Goal: Transaction & Acquisition: Download file/media

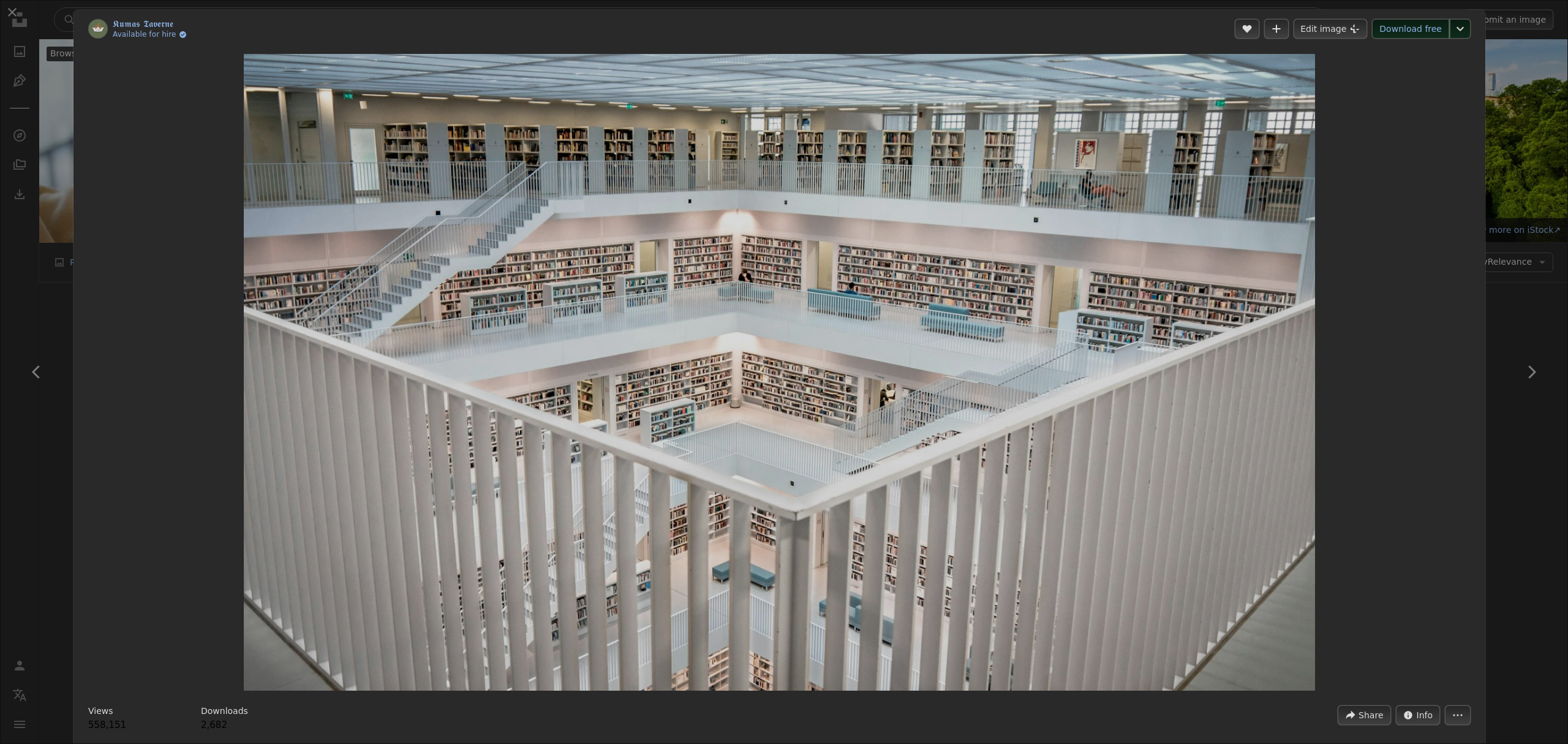
scroll to position [1307, 0]
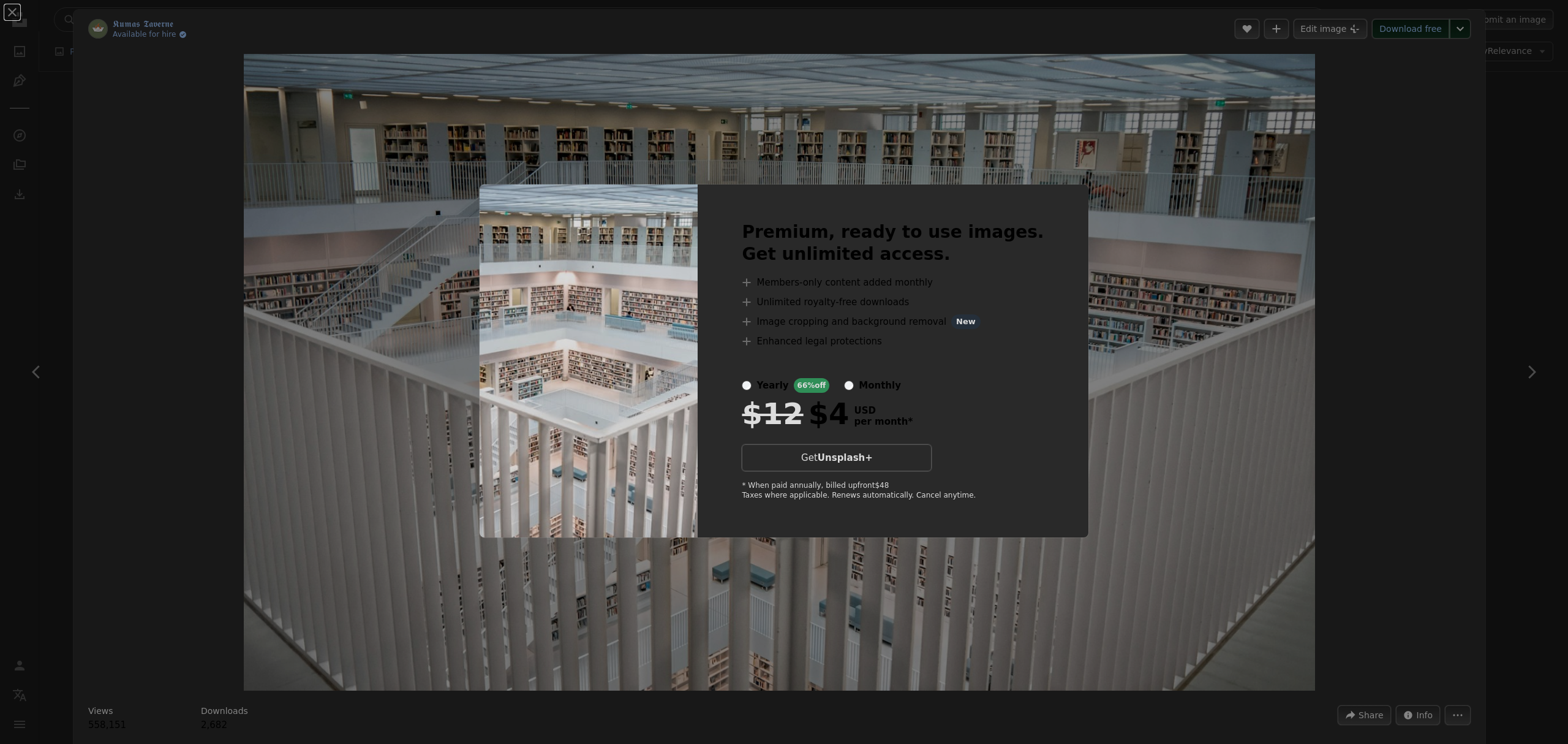
click at [1337, 31] on div "An X shape Premium, ready to use images. Get unlimited access. A plus sign Memb…" at bounding box center [784, 372] width 1568 height 744
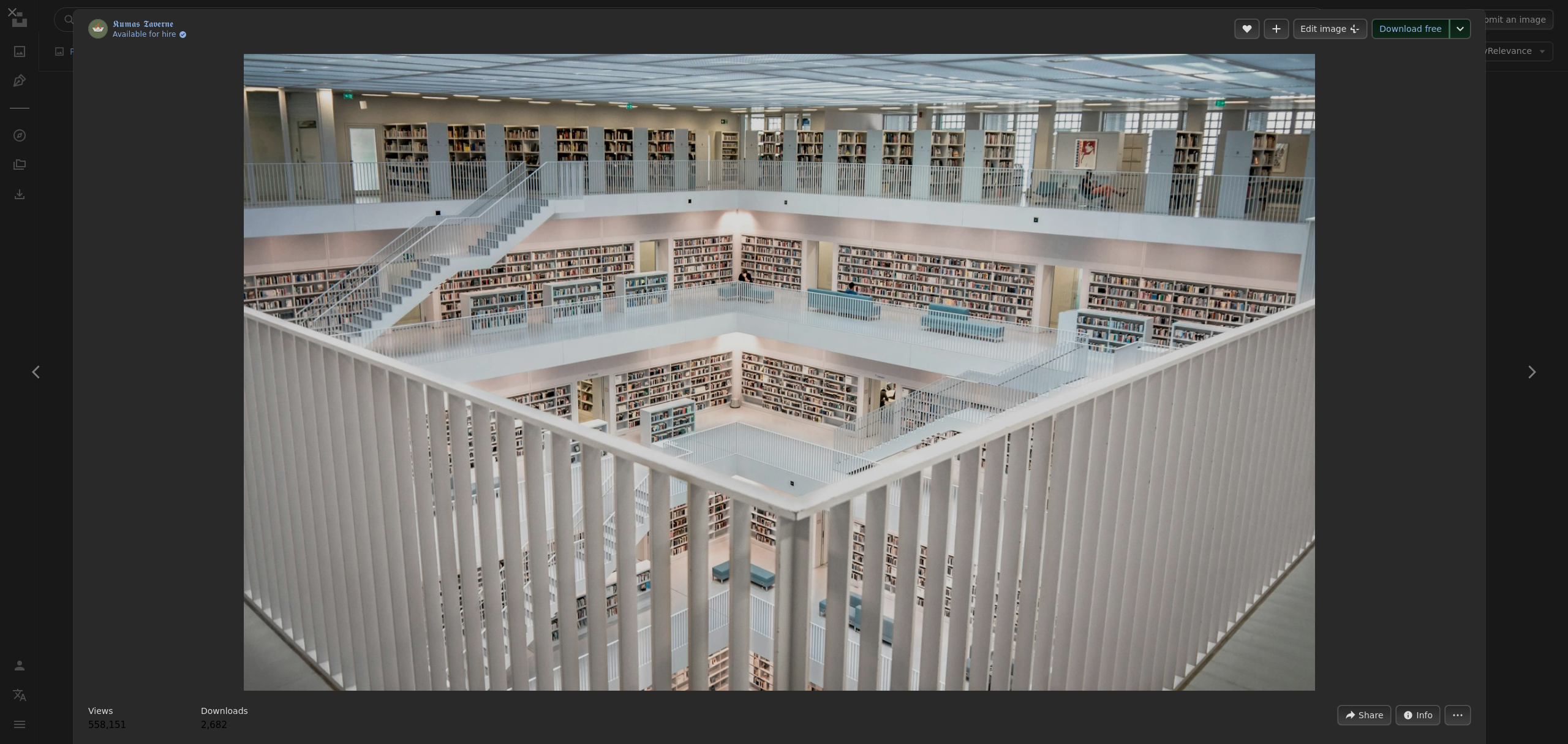
click at [1415, 32] on link "Download free" at bounding box center [1411, 29] width 77 height 20
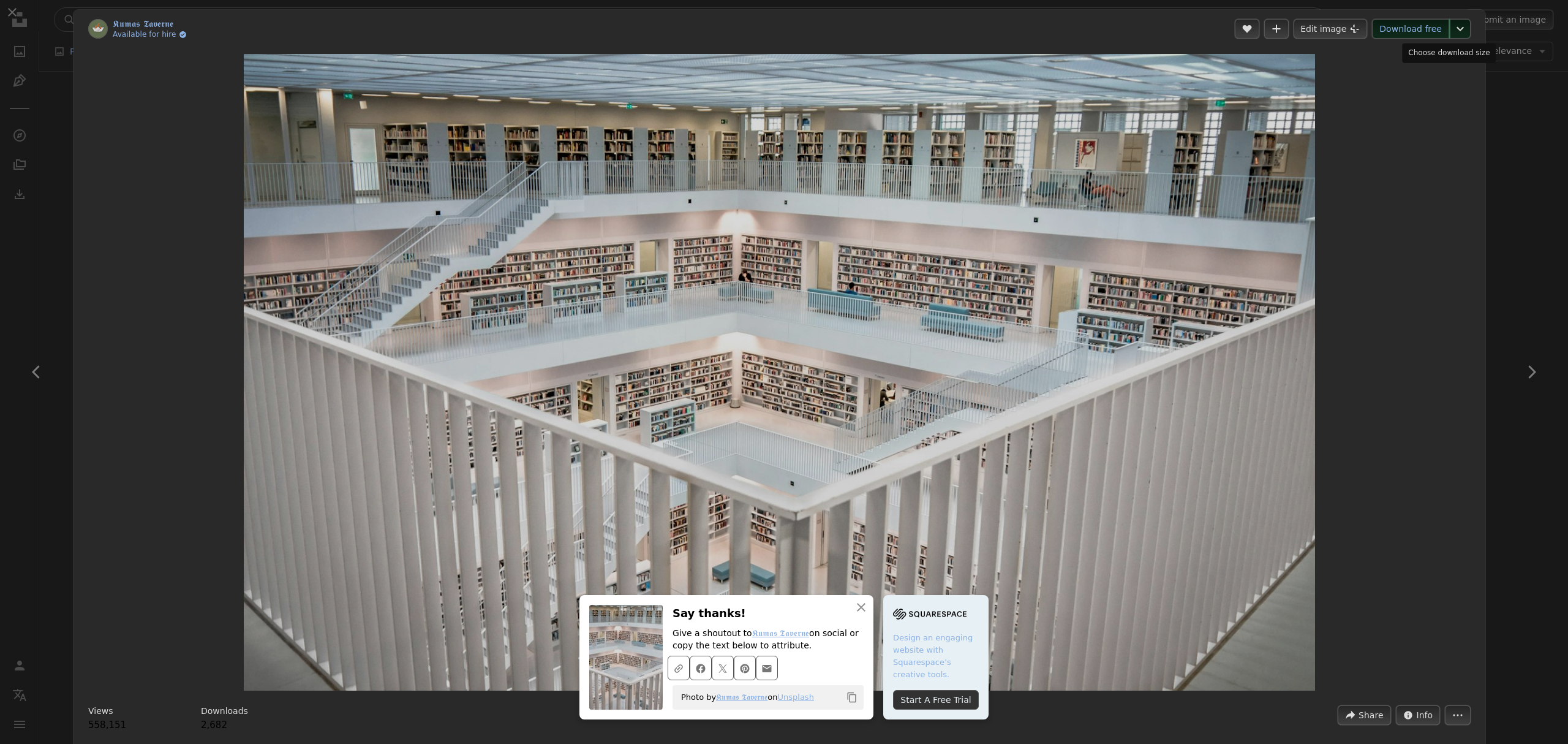
click at [1456, 28] on header "𝕶𝖚𝖒𝖆𝖘 𝕿𝖆𝖛𝖊𝖗𝖓𝖊 Available for hire A checkmark inside of a circle A heart A plus …" at bounding box center [779, 29] width 1412 height 38
click at [1451, 25] on icon "Chevron down" at bounding box center [1460, 29] width 20 height 15
